Goal: Contribute content: Contribute content

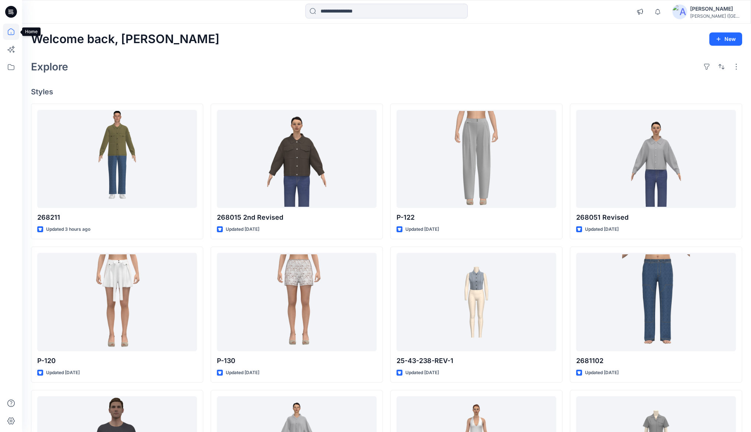
click at [12, 34] on icon at bounding box center [11, 32] width 16 height 16
click at [12, 32] on icon at bounding box center [11, 32] width 16 height 16
click at [12, 31] on icon at bounding box center [11, 32] width 16 height 16
click at [12, 66] on icon at bounding box center [11, 67] width 16 height 16
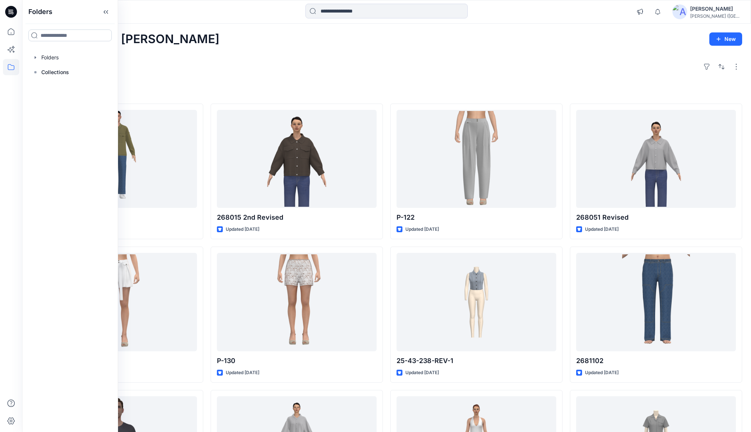
click at [62, 35] on input at bounding box center [69, 36] width 83 height 12
type input "***"
drag, startPoint x: 70, startPoint y: 108, endPoint x: 74, endPoint y: 107, distance: 4.1
click at [70, 108] on h6 "EZE - developments Board" at bounding box center [73, 105] width 66 height 9
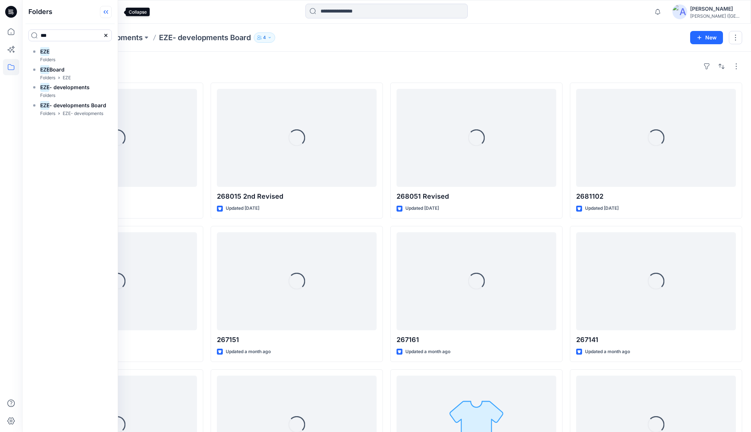
click at [112, 12] on icon at bounding box center [106, 12] width 12 height 12
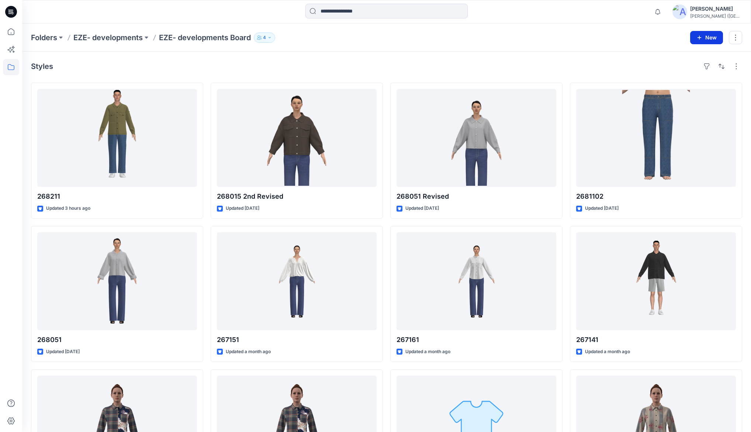
click at [704, 35] on button "New" at bounding box center [706, 37] width 33 height 13
click at [690, 55] on p "New Style" at bounding box center [683, 55] width 25 height 9
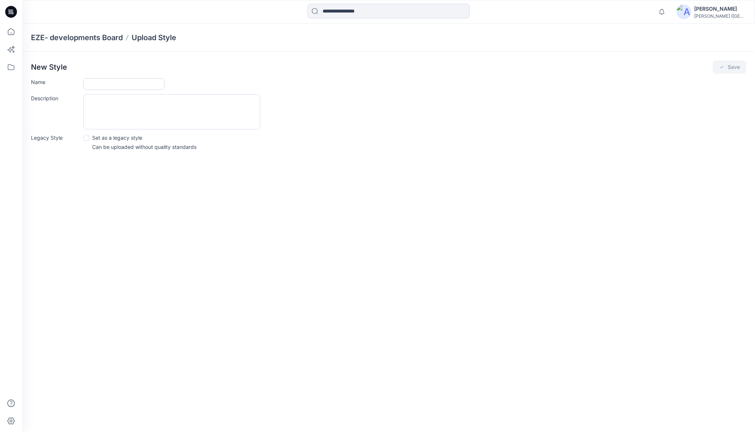
click at [117, 83] on input "Name" at bounding box center [123, 84] width 81 height 12
type input "******"
click at [735, 65] on button "Save" at bounding box center [730, 66] width 34 height 13
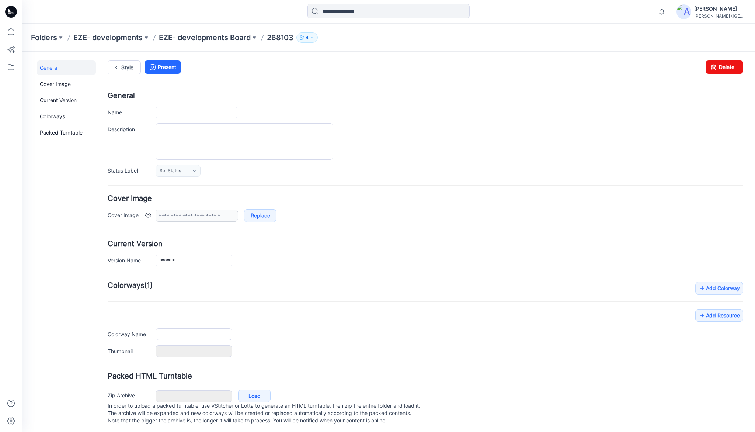
type input "******"
type input "**********"
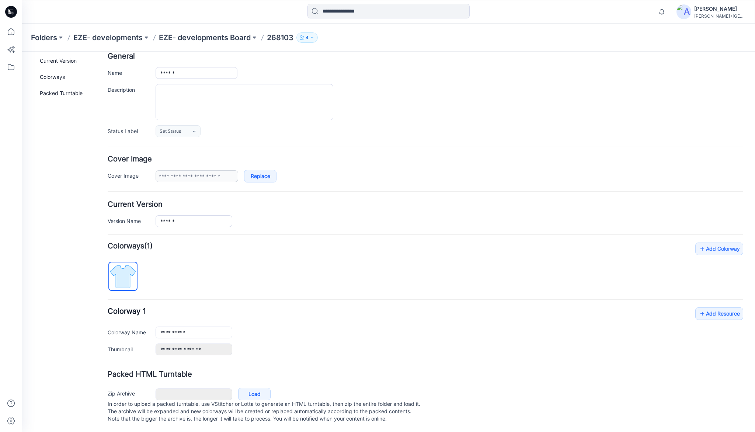
scroll to position [46, 0]
click at [721, 307] on link "Add Resource" at bounding box center [720, 313] width 48 height 13
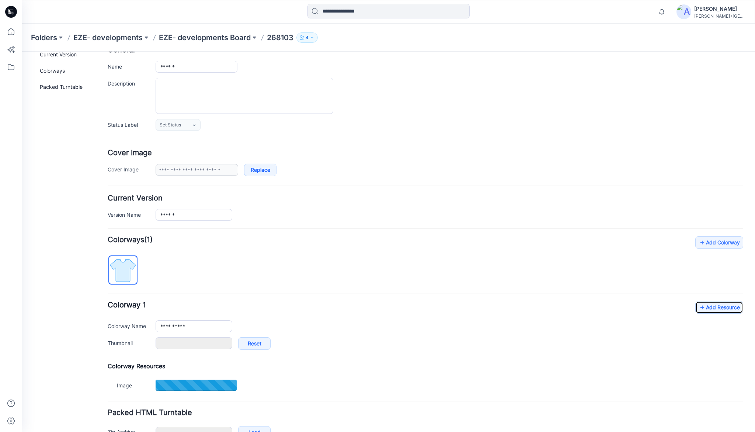
type input "**********"
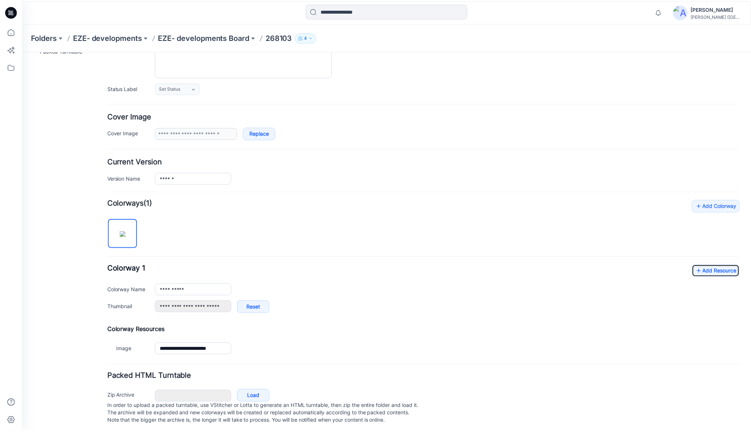
scroll to position [91, 0]
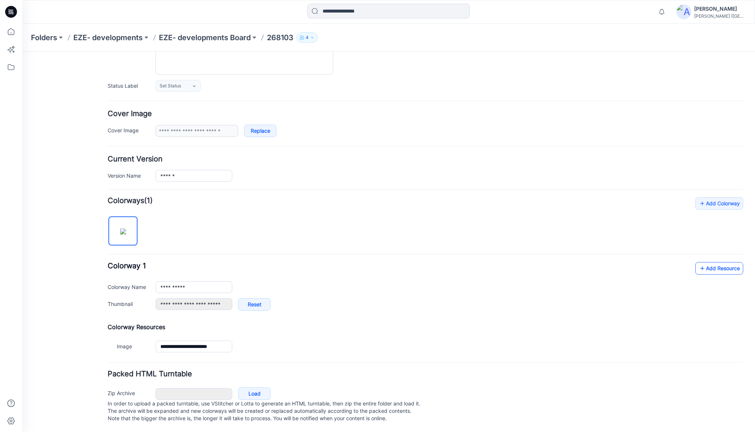
click at [711, 263] on link "Add Resource" at bounding box center [720, 268] width 48 height 13
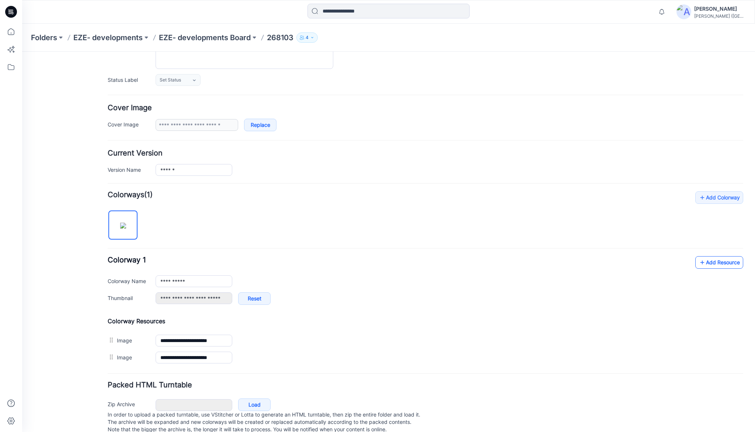
click at [716, 262] on link "Add Resource" at bounding box center [720, 262] width 48 height 13
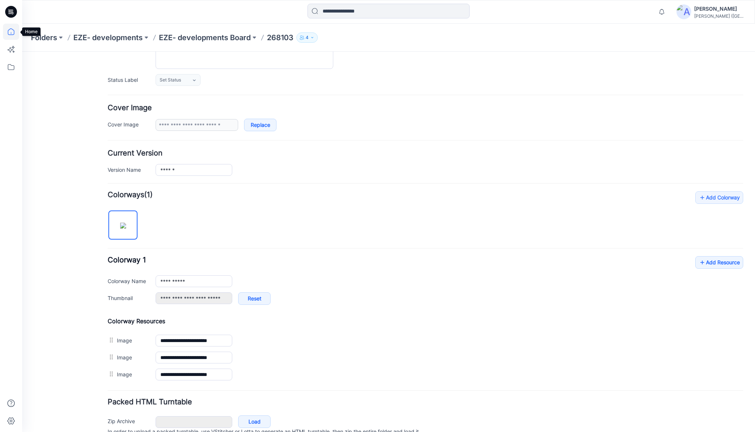
drag, startPoint x: 10, startPoint y: 30, endPoint x: 15, endPoint y: 39, distance: 10.8
click at [10, 30] on icon at bounding box center [11, 32] width 16 height 16
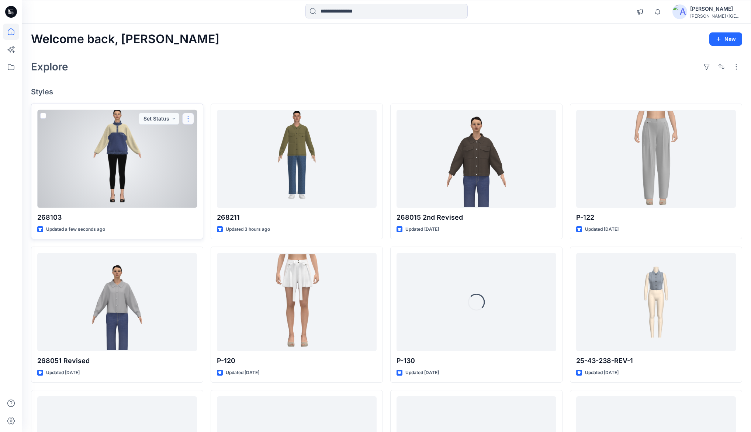
click at [187, 117] on button "button" at bounding box center [188, 119] width 12 height 12
click at [213, 177] on p "Duplicate to..." at bounding box center [214, 177] width 34 height 8
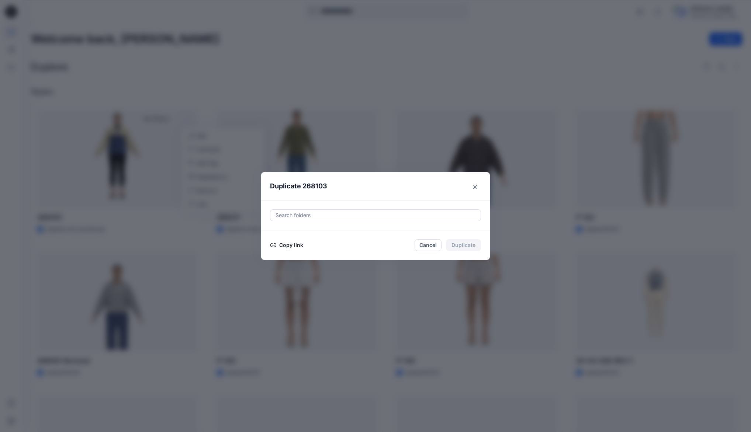
click at [296, 246] on button "Copy link" at bounding box center [287, 245] width 34 height 9
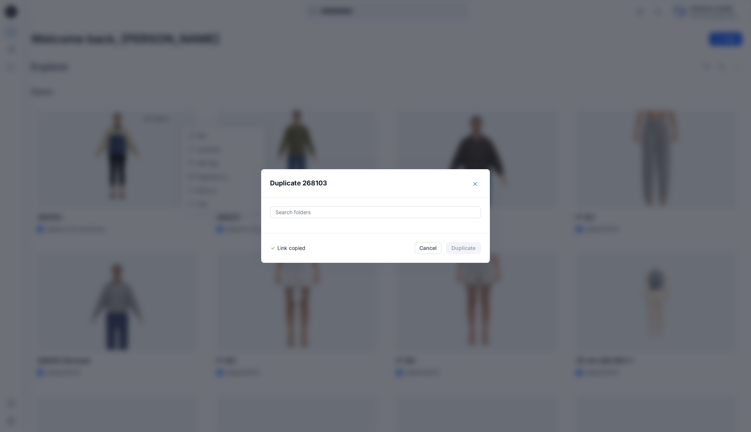
click at [476, 184] on icon "Close" at bounding box center [475, 184] width 4 height 4
